Goal: Check status: Check status

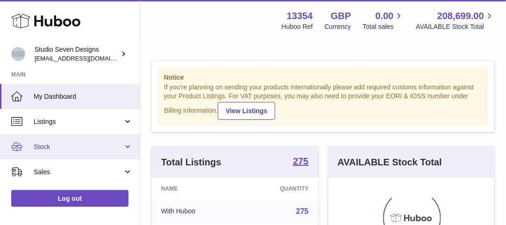
scroll to position [146, 166]
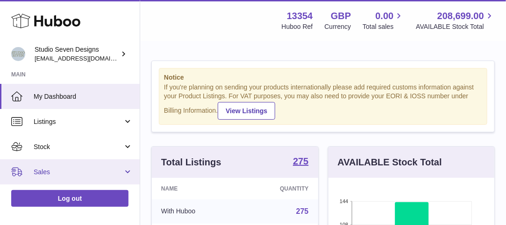
click at [41, 173] on span "Sales" at bounding box center [78, 172] width 89 height 9
click at [49, 175] on span "Sales" at bounding box center [78, 172] width 89 height 9
click at [51, 171] on span "Sales" at bounding box center [78, 172] width 89 height 9
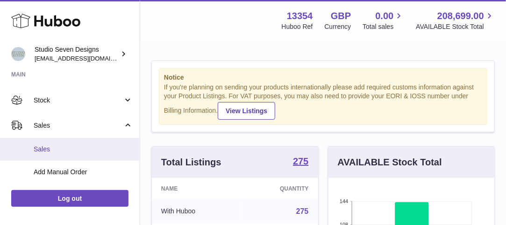
click at [64, 149] on span "Sales" at bounding box center [83, 149] width 99 height 9
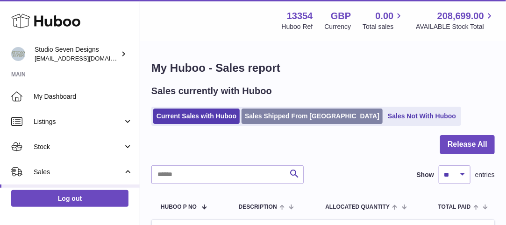
click at [282, 113] on link "Sales Shipped From [GEOGRAPHIC_DATA]" at bounding box center [311, 116] width 141 height 15
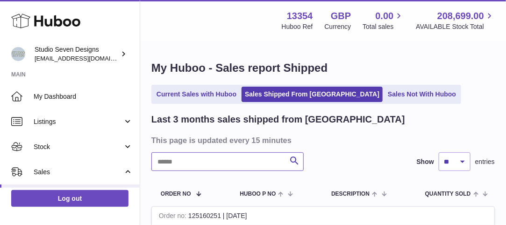
paste input "******"
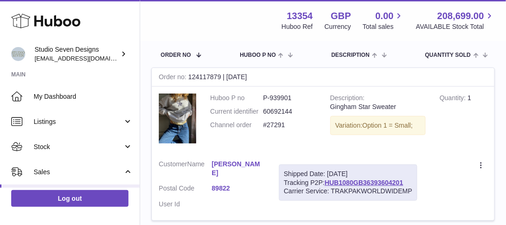
scroll to position [140, 0]
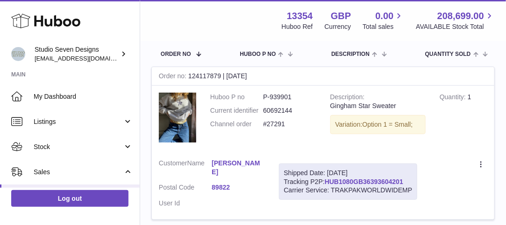
click at [363, 184] on link "HUB1080GB36393604201" at bounding box center [363, 181] width 78 height 7
click at [221, 187] on link "89822" at bounding box center [237, 187] width 53 height 9
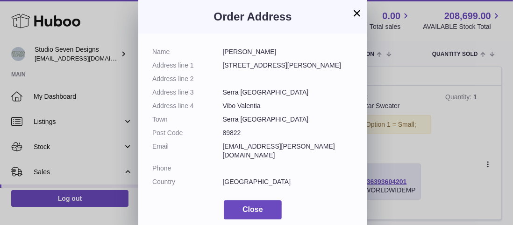
click at [356, 12] on button "×" at bounding box center [356, 12] width 11 height 11
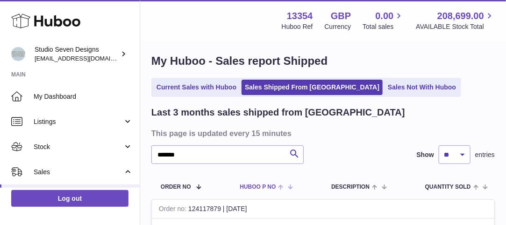
scroll to position [0, 0]
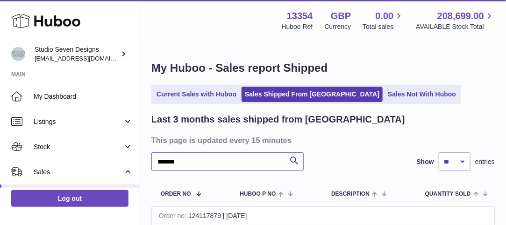
click at [202, 165] on input "******" at bounding box center [227, 162] width 152 height 19
type input "*"
